Goal: Book appointment/travel/reservation

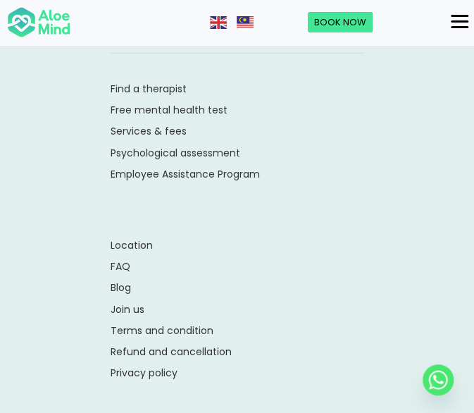
scroll to position [2544, 0]
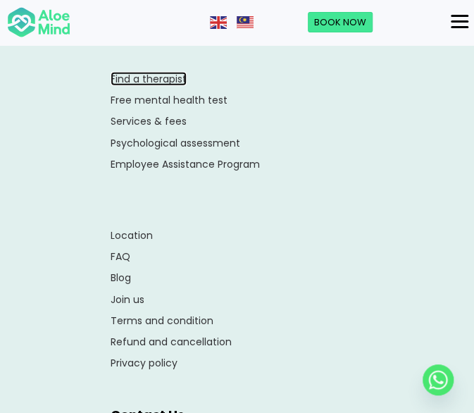
click at [157, 72] on link "Find a therapist" at bounding box center [149, 79] width 76 height 14
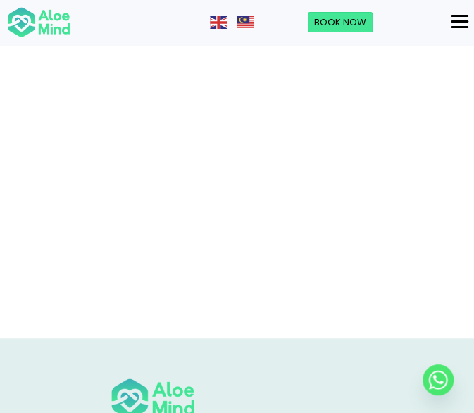
scroll to position [284, 0]
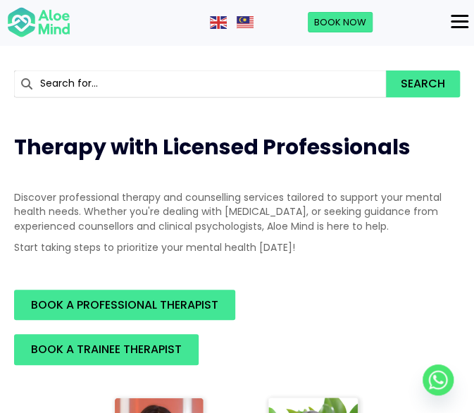
scroll to position [93, 0]
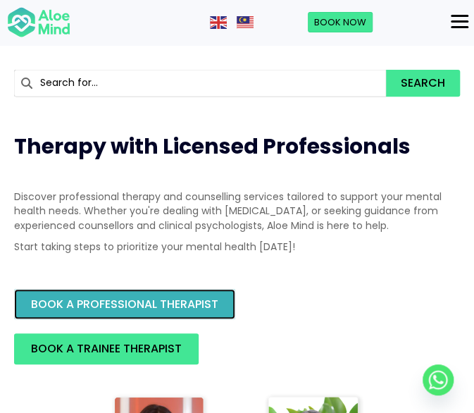
click at [110, 297] on span "BOOK A PROFESSIONAL THERAPIST" at bounding box center [125, 304] width 188 height 16
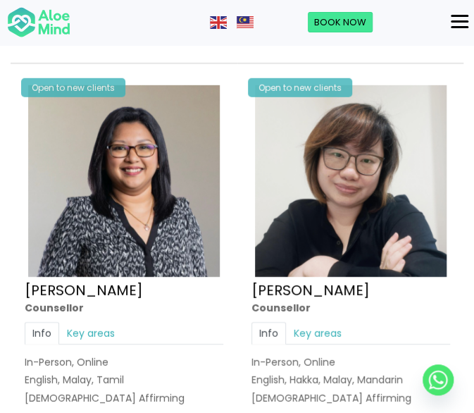
scroll to position [2465, 0]
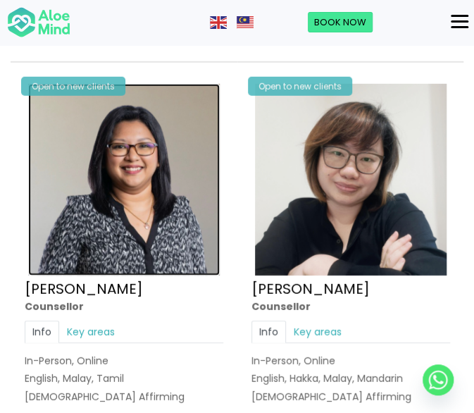
click at [141, 233] on img at bounding box center [124, 180] width 192 height 192
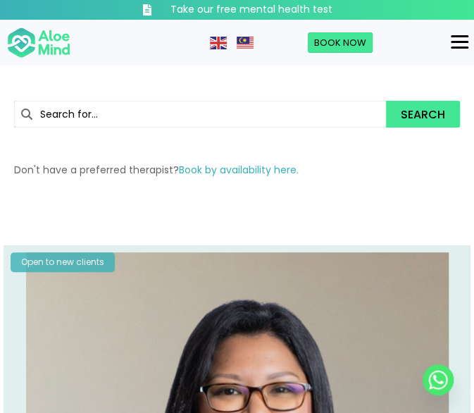
drag, startPoint x: 154, startPoint y: 159, endPoint x: 41, endPoint y: 217, distance: 126.7
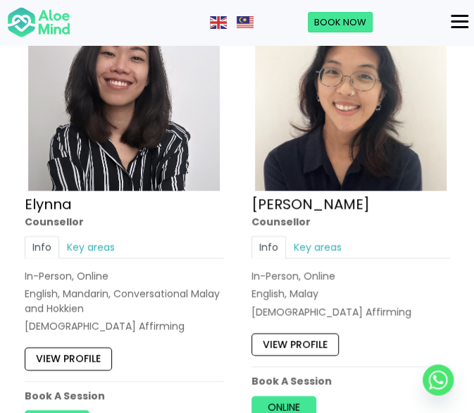
scroll to position [1069, 0]
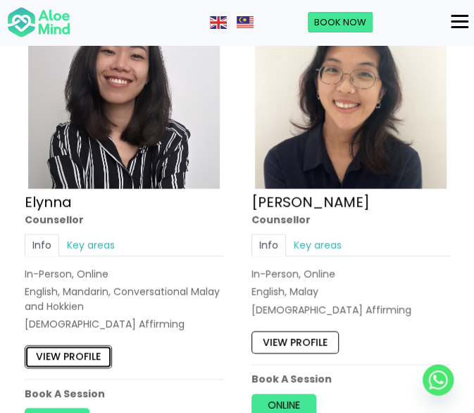
click at [87, 349] on link "View profile" at bounding box center [68, 356] width 87 height 23
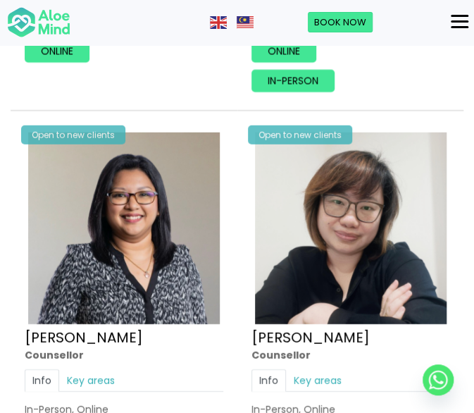
scroll to position [2432, 0]
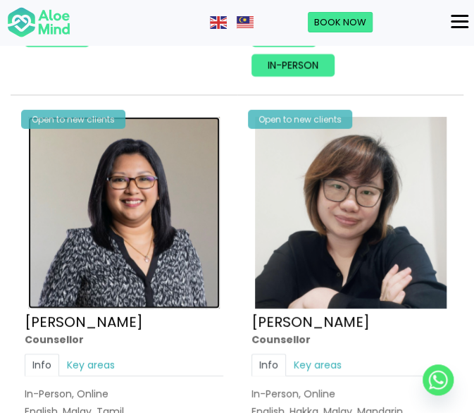
click at [118, 248] on img at bounding box center [124, 213] width 192 height 192
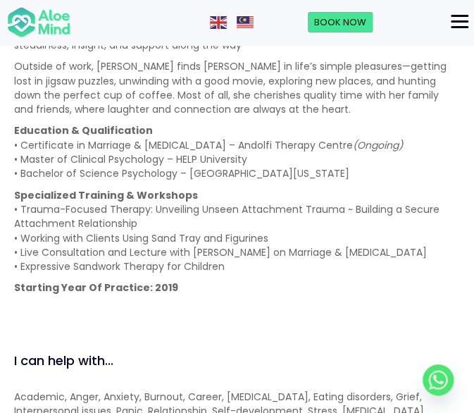
scroll to position [1417, 0]
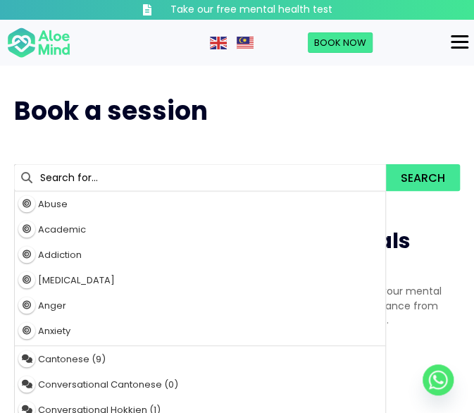
click at [175, 187] on input "text" at bounding box center [200, 177] width 372 height 27
type input "ke"
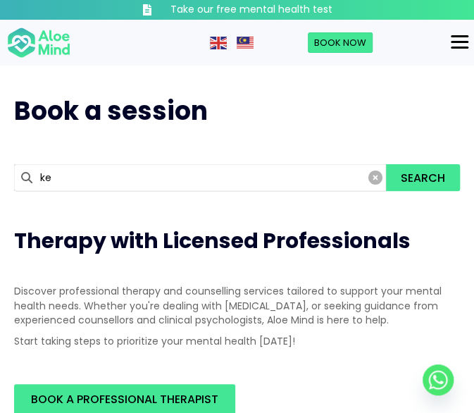
type input "kelly"
type input "kell"
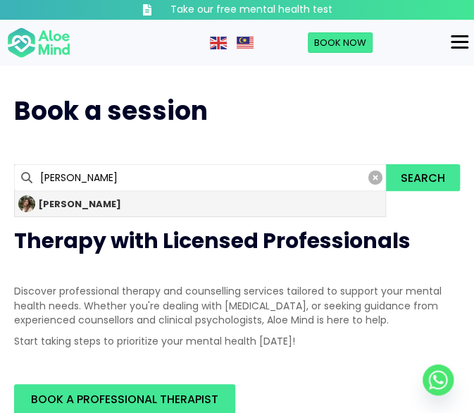
click at [146, 202] on div "[PERSON_NAME]" at bounding box center [200, 203] width 371 height 25
type input "[PERSON_NAME]"
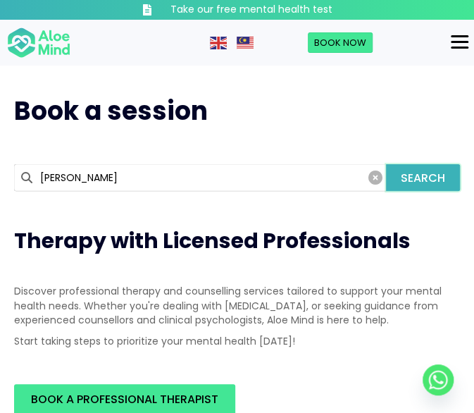
click at [407, 180] on button "Search" at bounding box center [423, 177] width 75 height 27
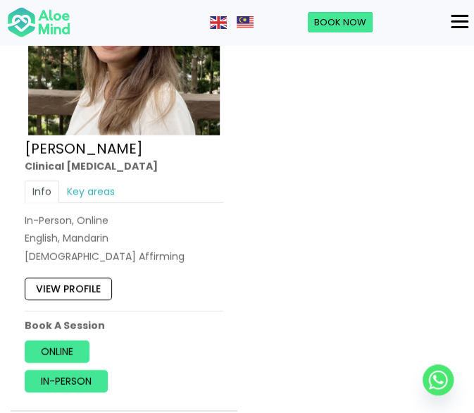
scroll to position [1121, 0]
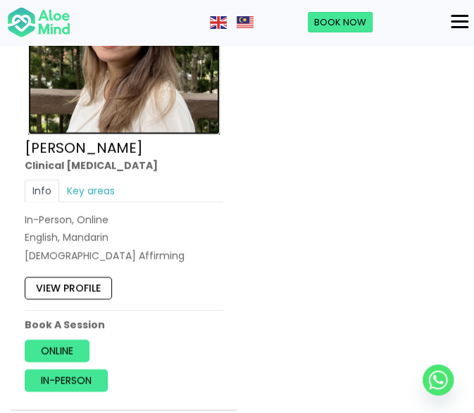
drag, startPoint x: 0, startPoint y: 0, endPoint x: 71, endPoint y: 116, distance: 135.8
click at [71, 116] on img at bounding box center [124, 39] width 192 height 192
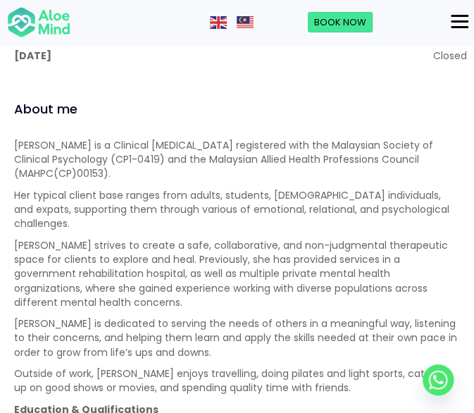
scroll to position [1120, 0]
